Goal: Information Seeking & Learning: Learn about a topic

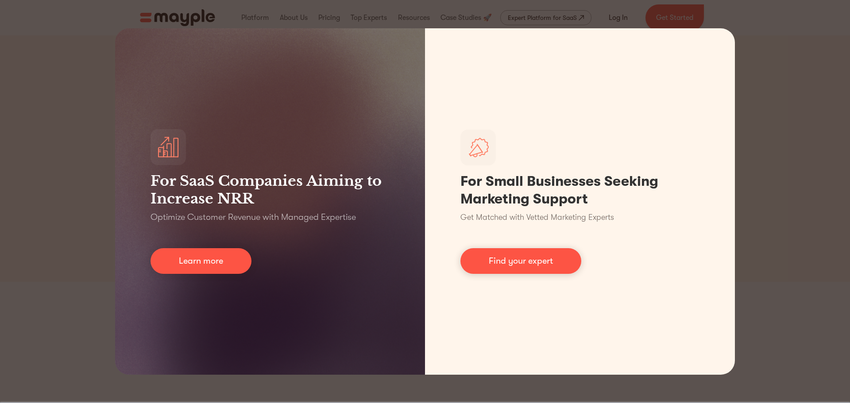
click at [821, 120] on div "For SaaS Companies Aiming to Increase NRR Optimize Customer Revenue with Manage…" at bounding box center [425, 201] width 850 height 403
click at [763, 231] on div "For SaaS Companies Aiming to Increase NRR Optimize Customer Revenue with Manage…" at bounding box center [425, 201] width 850 height 403
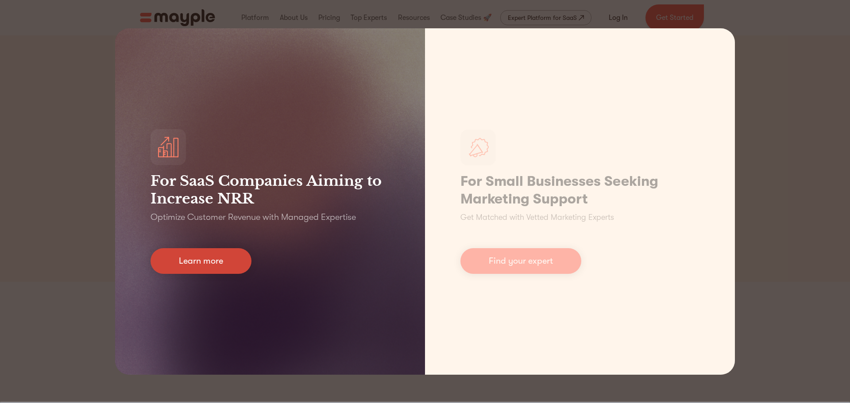
click at [221, 261] on link "Learn more" at bounding box center [201, 261] width 101 height 26
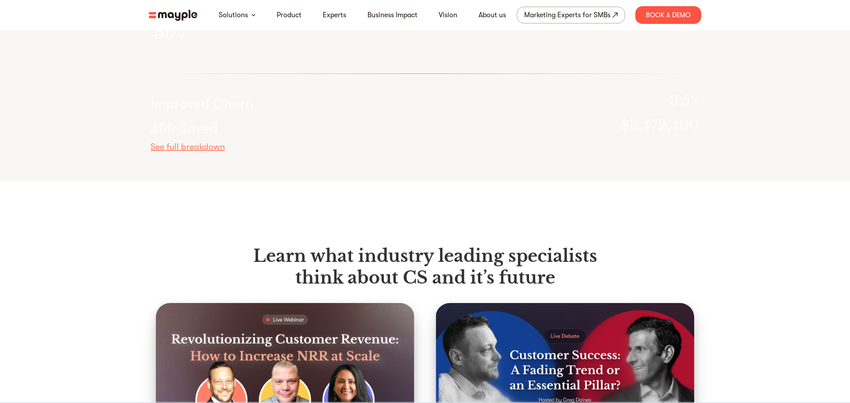
scroll to position [2788, 0]
